Goal: Information Seeking & Learning: Learn about a topic

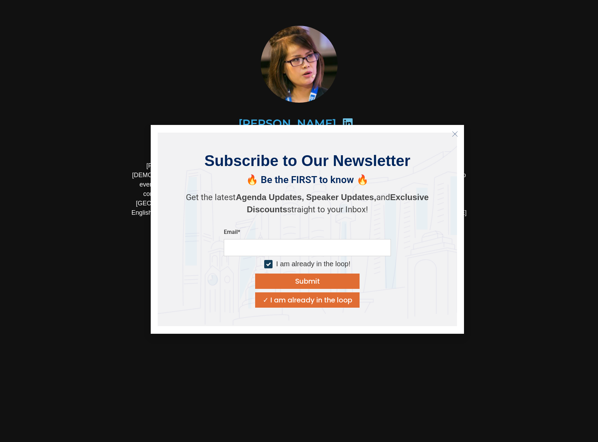
click at [46, 185] on section "Ngoc Nguyen Deputy Editor, Vietnam DealStreetAsia" at bounding box center [299, 181] width 598 height 363
click at [454, 135] on icon "Close" at bounding box center [455, 134] width 6 height 6
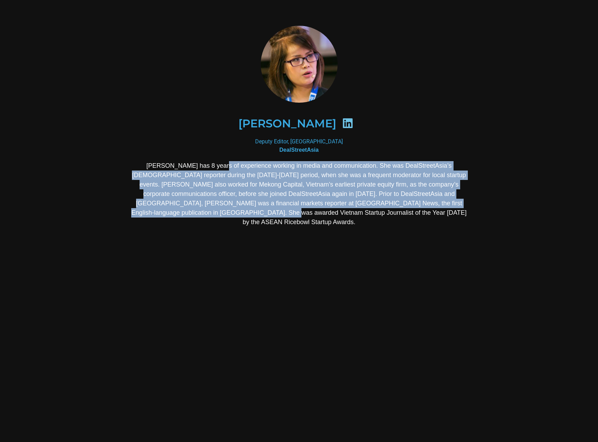
drag, startPoint x: 251, startPoint y: 168, endPoint x: 300, endPoint y: 208, distance: 63.1
click at [300, 208] on p "[PERSON_NAME] has 8 years of experience working in media and communication. She…" at bounding box center [299, 194] width 338 height 66
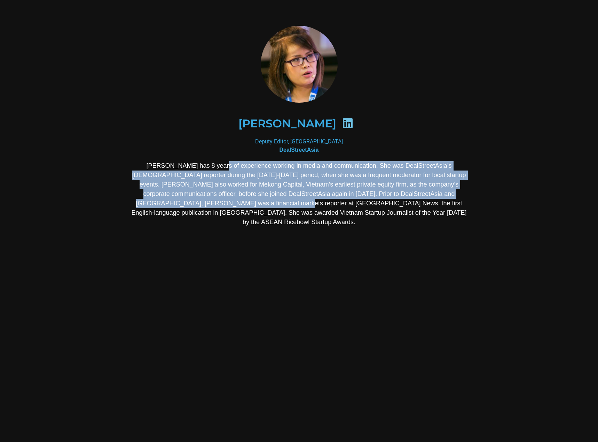
click at [300, 208] on p "[PERSON_NAME] has 8 years of experience working in media and communication. She…" at bounding box center [299, 194] width 338 height 66
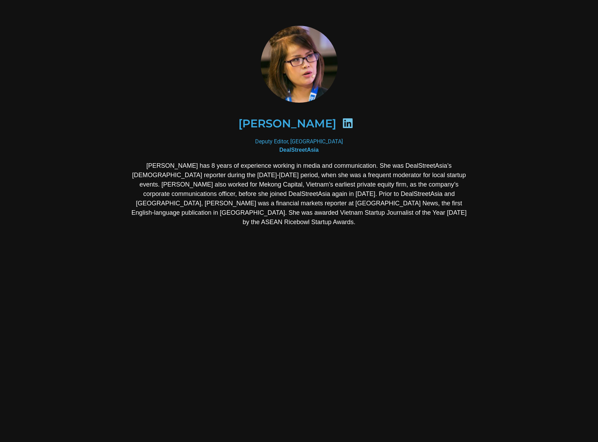
click at [299, 203] on p "[PERSON_NAME] has 8 years of experience working in media and communication. She…" at bounding box center [299, 194] width 338 height 66
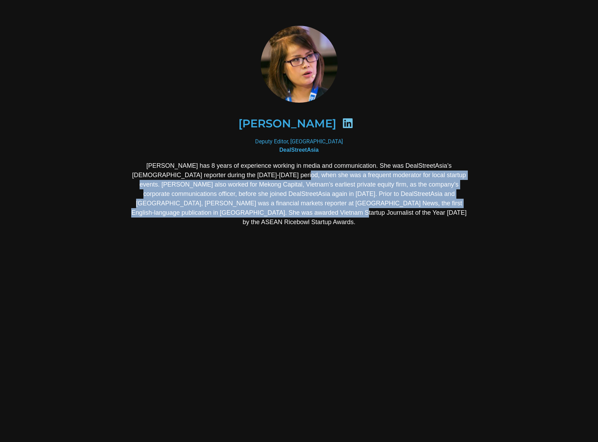
drag, startPoint x: 299, startPoint y: 173, endPoint x: 367, endPoint y: 218, distance: 81.3
click at [367, 218] on div "[PERSON_NAME] has 8 years of experience working in media and communication. She…" at bounding box center [299, 249] width 338 height 176
click at [368, 210] on p "[PERSON_NAME] has 8 years of experience working in media and communication. She…" at bounding box center [299, 194] width 338 height 66
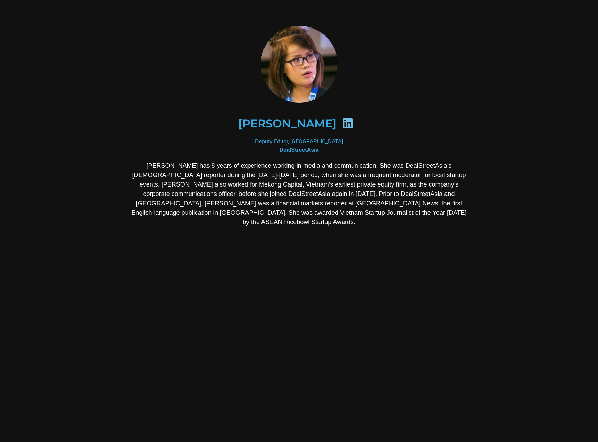
click at [306, 184] on p "[PERSON_NAME] has 8 years of experience working in media and communication. She…" at bounding box center [299, 194] width 338 height 66
